Goal: Task Accomplishment & Management: Use online tool/utility

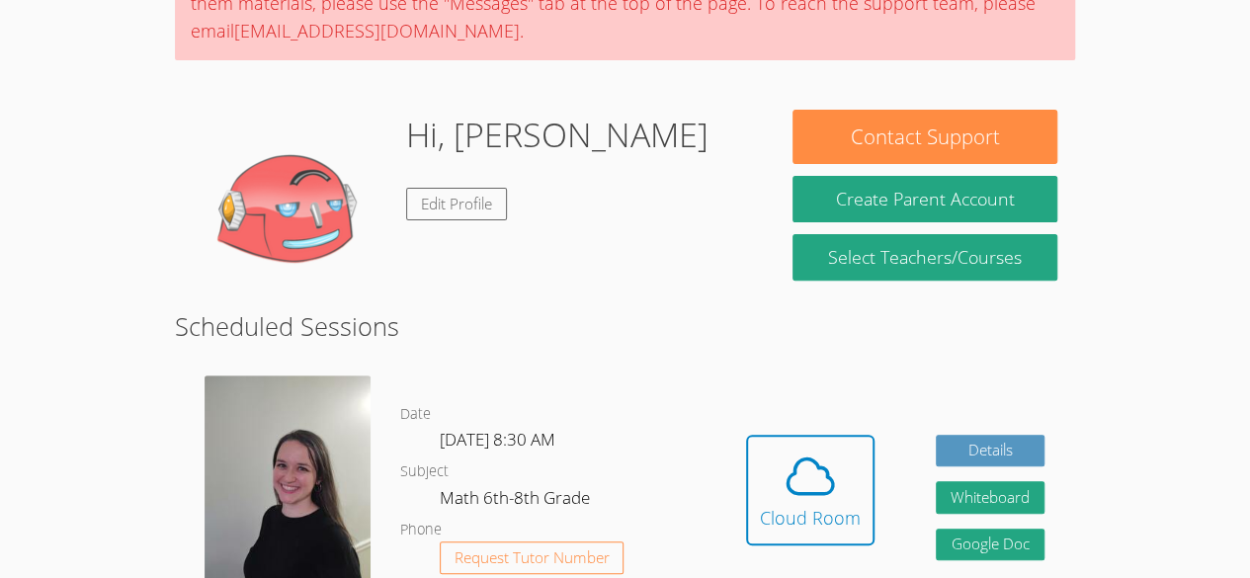
scroll to position [225, 0]
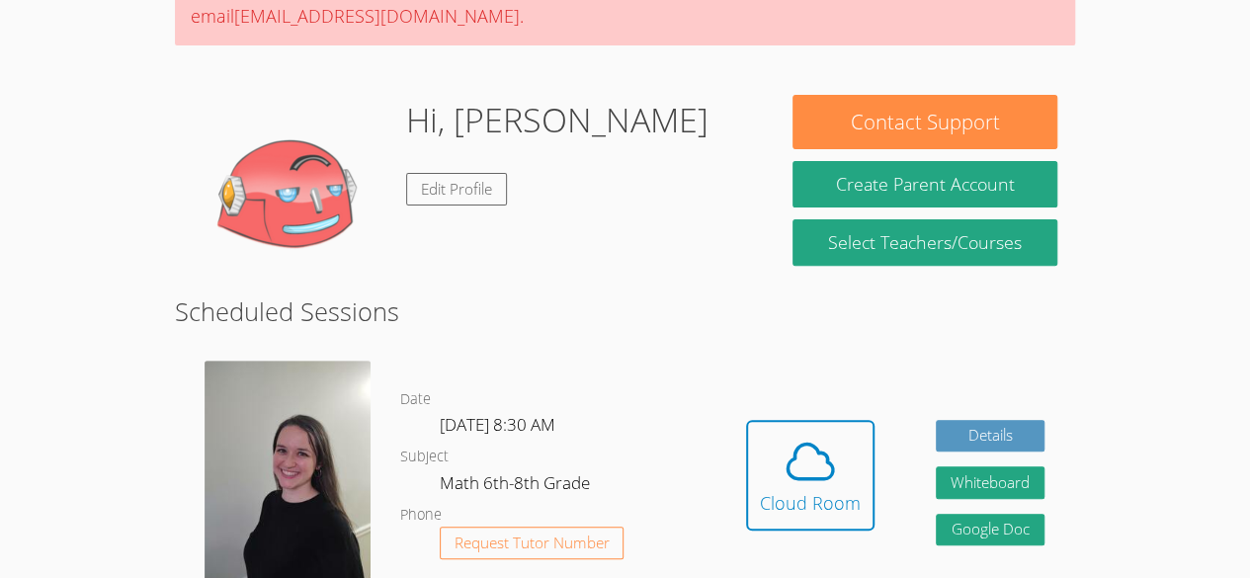
click at [314, 435] on img at bounding box center [287, 471] width 166 height 221
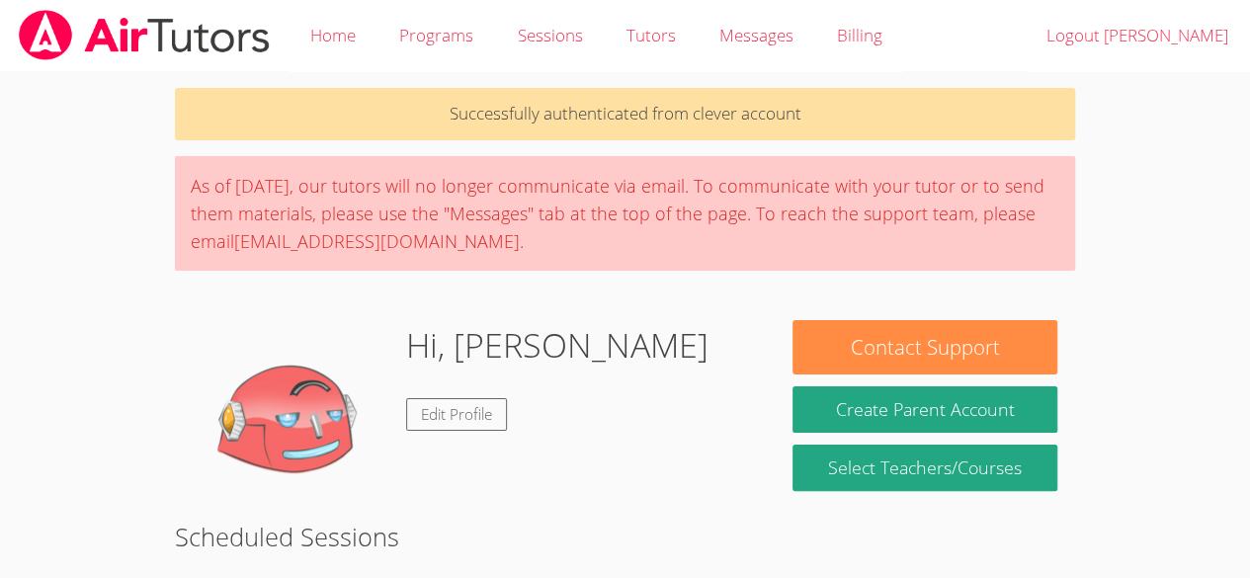
scroll to position [225, 0]
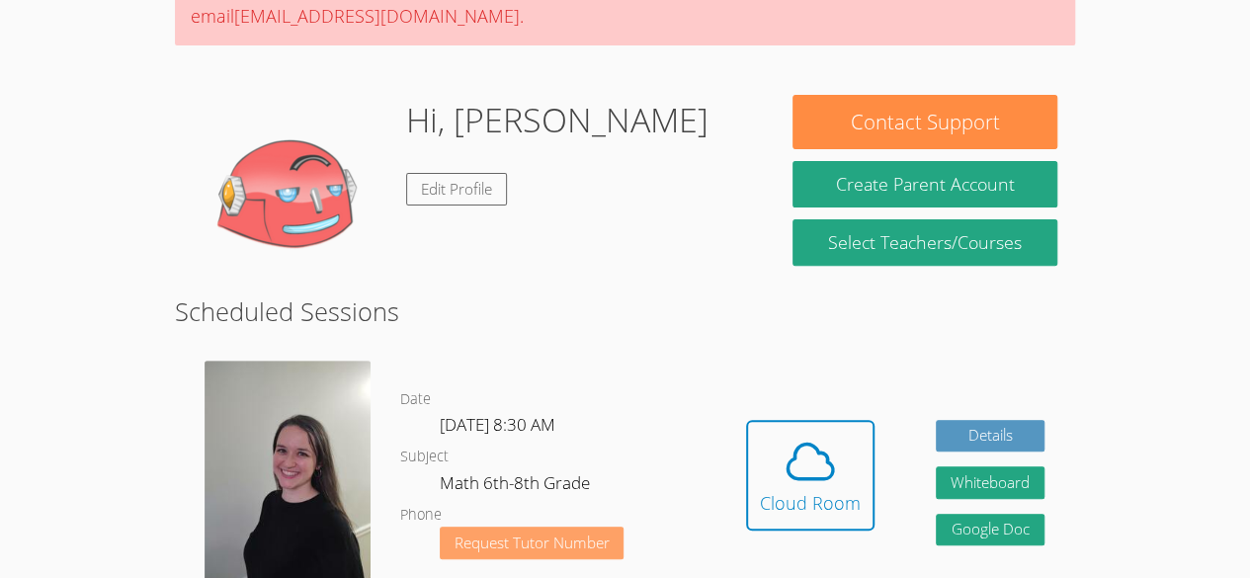
click at [562, 535] on span "Request Tutor Number" at bounding box center [531, 542] width 155 height 15
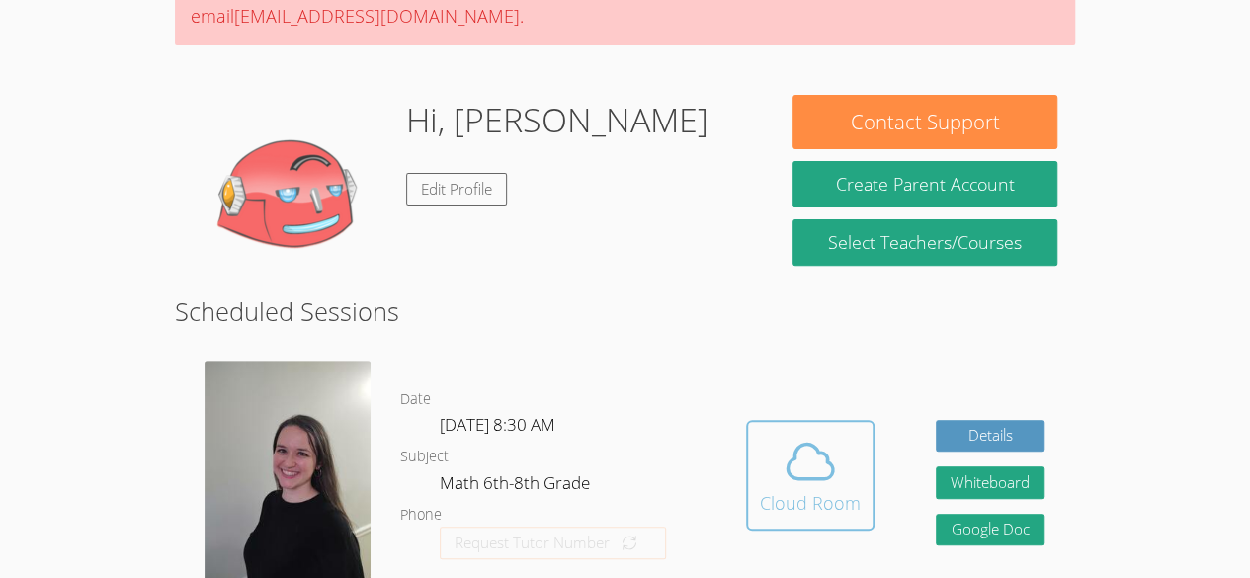
scroll to position [326, 0]
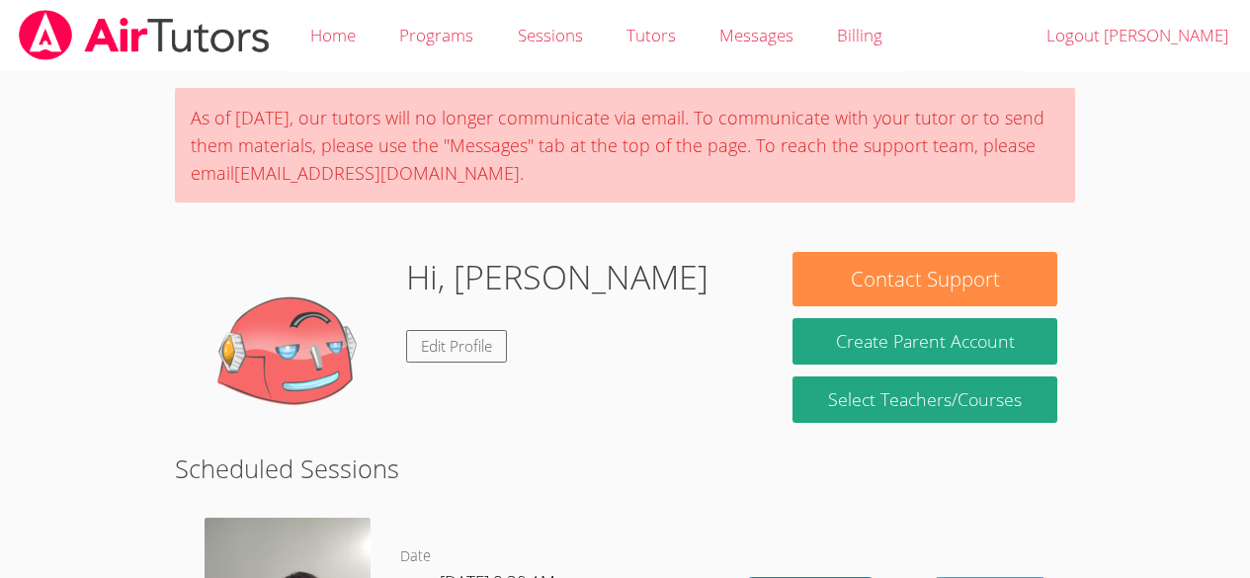
scroll to position [325, 0]
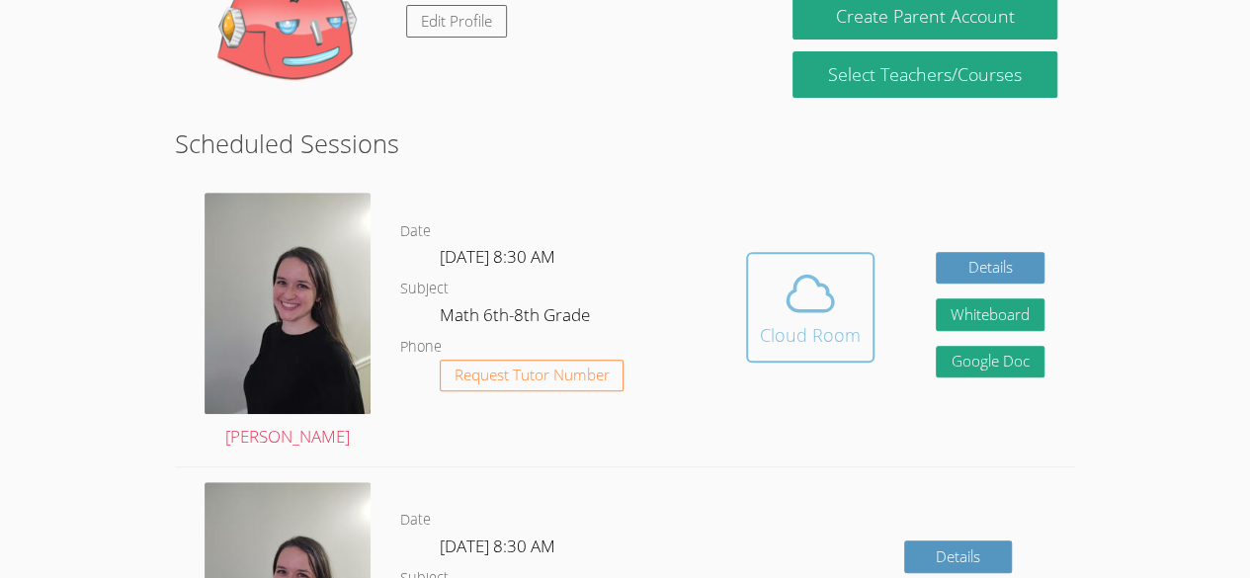
click at [798, 287] on icon at bounding box center [809, 293] width 55 height 55
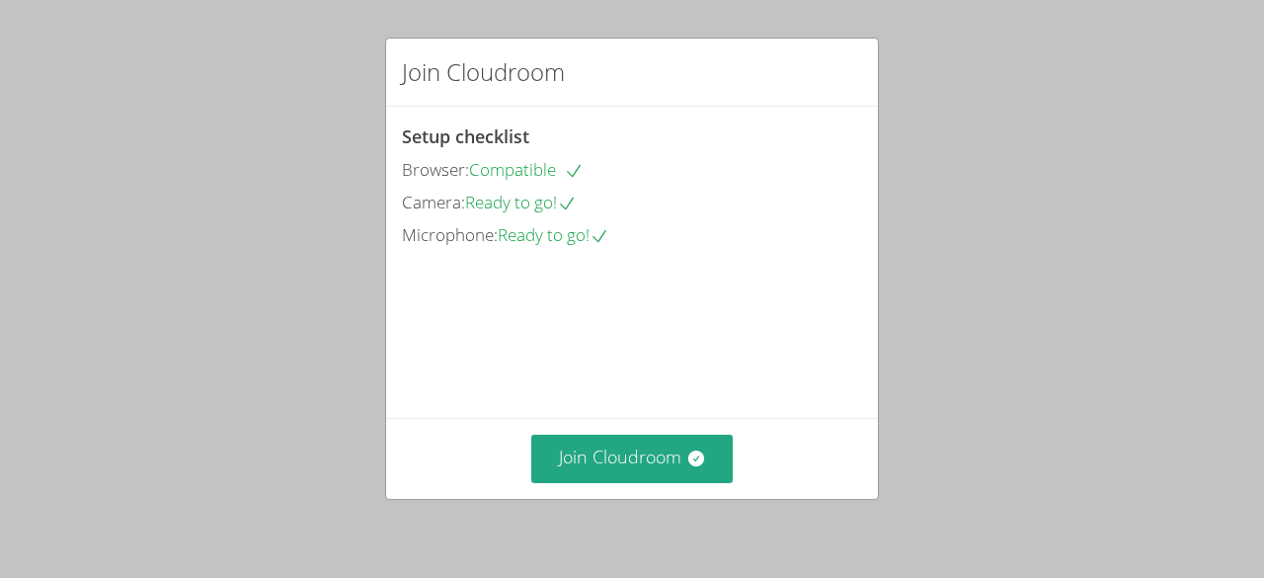
drag, startPoint x: 0, startPoint y: 0, endPoint x: 798, endPoint y: 287, distance: 848.3
click at [698, 287] on video at bounding box center [550, 340] width 296 height 148
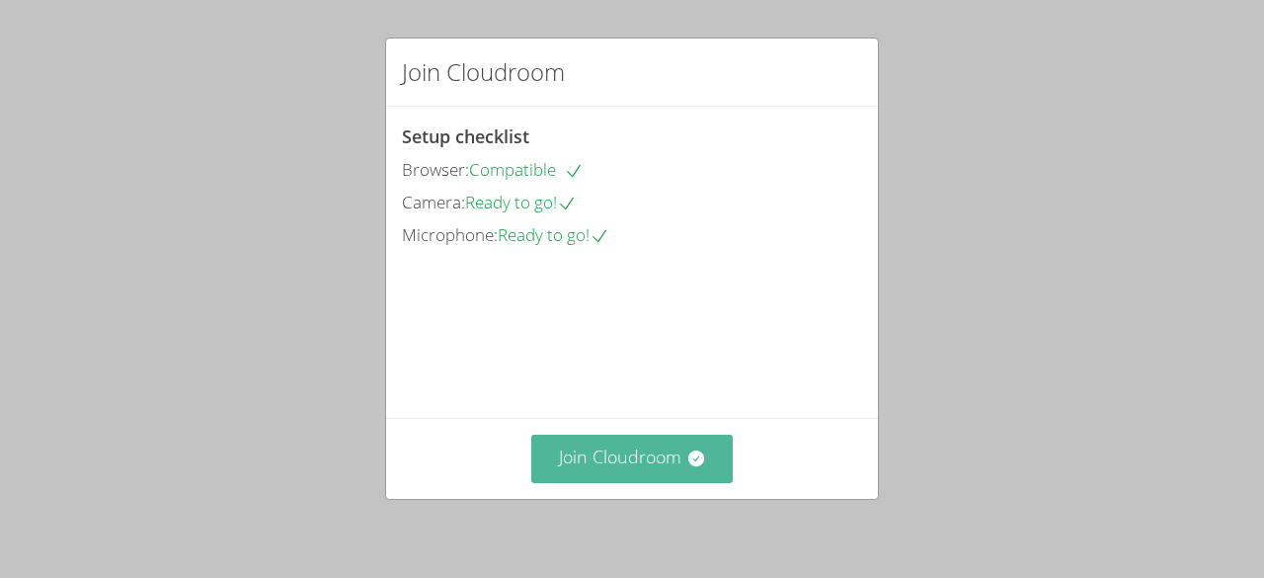
click at [666, 459] on button "Join Cloudroom" at bounding box center [632, 459] width 202 height 48
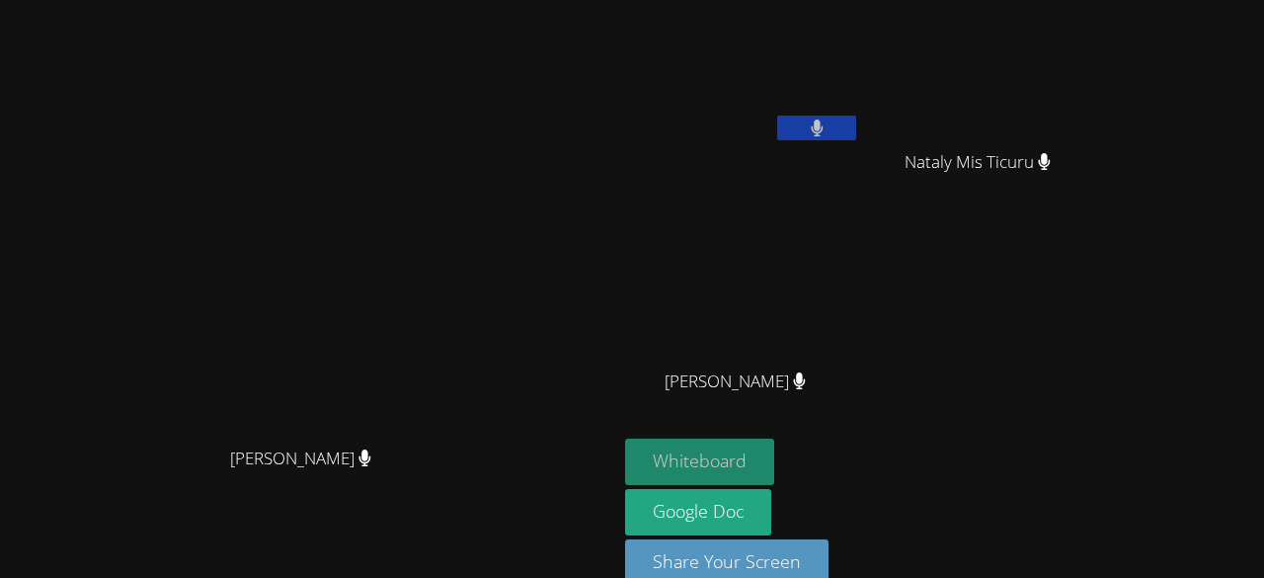
click at [774, 467] on button "Whiteboard" at bounding box center [699, 462] width 149 height 46
click at [856, 123] on button at bounding box center [816, 128] width 79 height 25
click at [774, 468] on button "Whiteboard" at bounding box center [699, 462] width 149 height 46
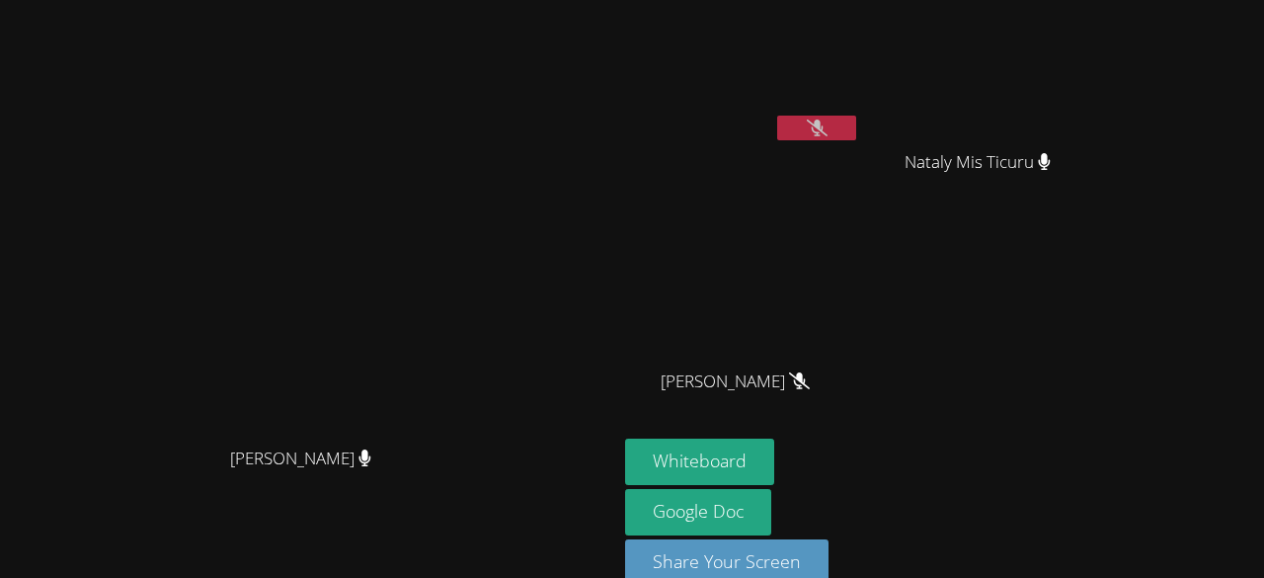
drag, startPoint x: 322, startPoint y: 336, endPoint x: 457, endPoint y: 296, distance: 141.0
click at [457, 296] on video at bounding box center [309, 267] width 296 height 339
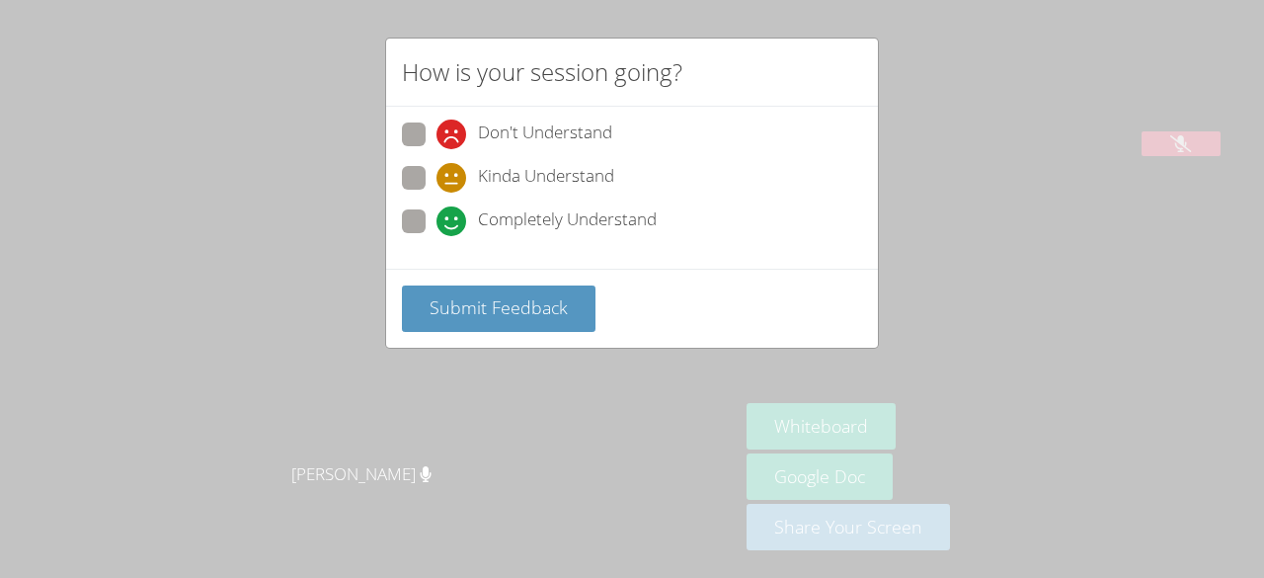
click at [512, 222] on span "Completely Understand" at bounding box center [567, 221] width 179 height 30
click at [453, 222] on input "Completely Understand" at bounding box center [445, 217] width 17 height 17
radio input "true"
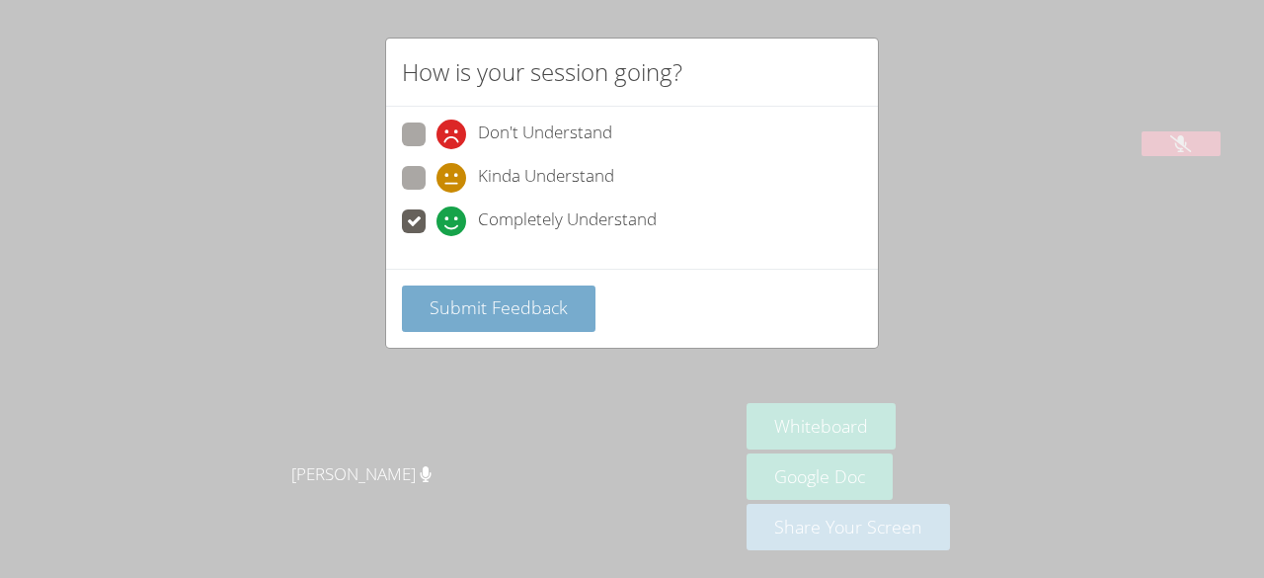
click at [474, 312] on span "Submit Feedback" at bounding box center [499, 307] width 138 height 24
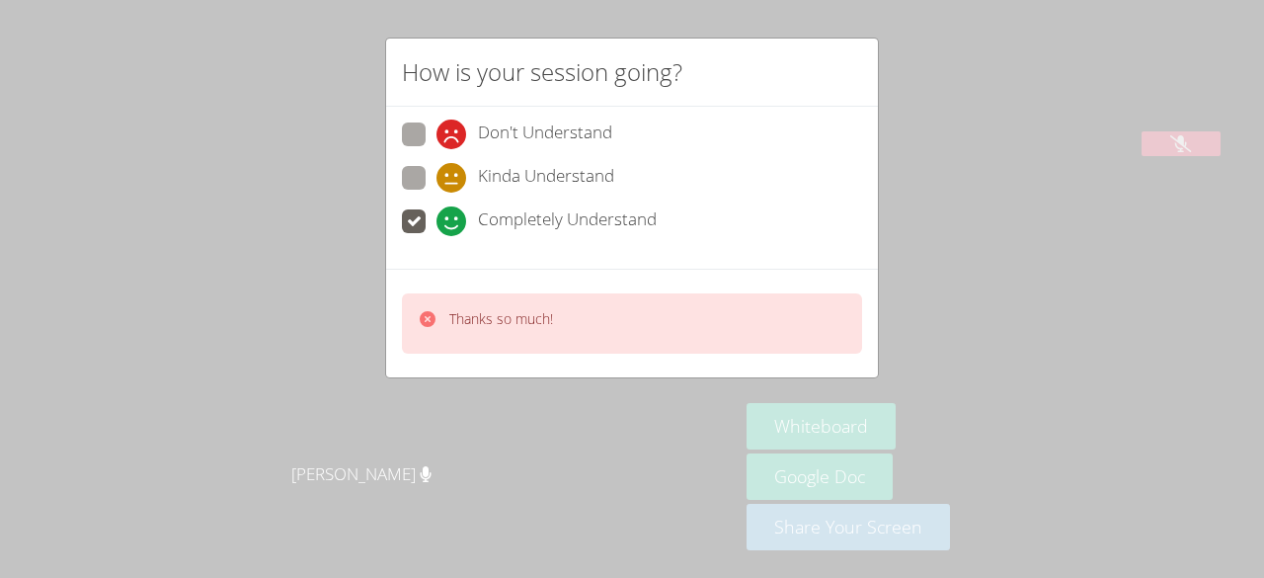
click at [504, 315] on p "Thanks so much!" at bounding box center [501, 319] width 104 height 20
click at [677, 326] on div "Thanks so much!" at bounding box center [632, 323] width 460 height 60
